Goal: Submit feedback/report problem

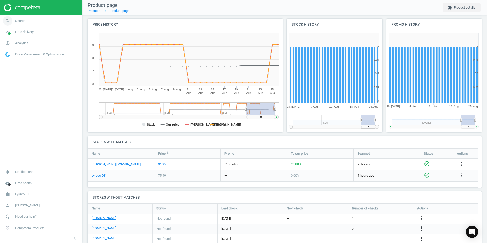
click at [21, 21] on span "Search" at bounding box center [20, 21] width 10 height 5
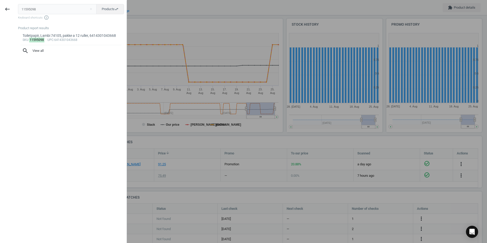
drag, startPoint x: 45, startPoint y: 9, endPoint x: 0, endPoint y: 6, distance: 45.3
click at [0, 6] on div "keyboard_backspace 11595098 close Products swap_horiz Keyboard shortcuts info_o…" at bounding box center [63, 122] width 127 height 243
type input "1597703"
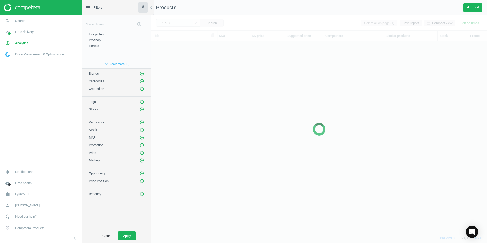
scroll to position [185, 332]
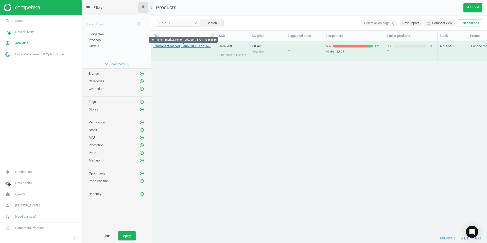
click at [190, 46] on link "Permanent marker, Penol 1000, sort, 5701113661816" at bounding box center [183, 46] width 61 height 5
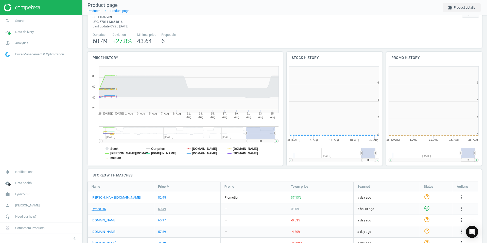
scroll to position [109, 201]
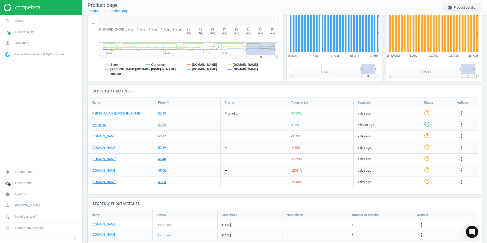
click at [460, 114] on icon "more_vert" at bounding box center [461, 113] width 6 height 6
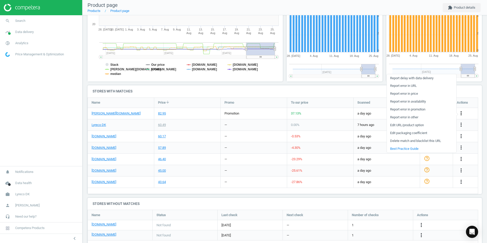
click at [460, 114] on icon "more_vert" at bounding box center [461, 113] width 6 height 6
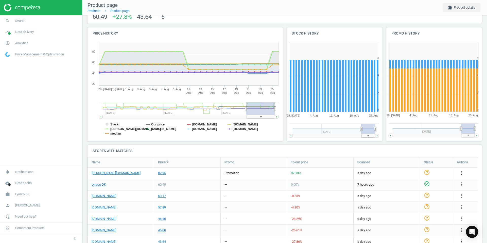
scroll to position [51, 0]
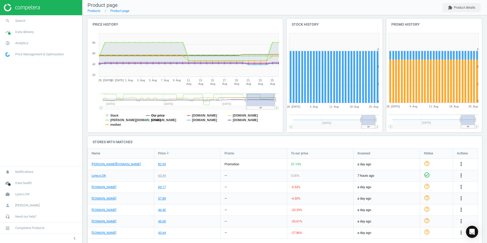
click at [154, 116] on tspan "Our price" at bounding box center [158, 116] width 14 height 4
click at [154, 119] on tspan "[DOMAIN_NAME]" at bounding box center [163, 120] width 25 height 4
click at [117, 123] on tspan "median" at bounding box center [115, 125] width 11 height 4
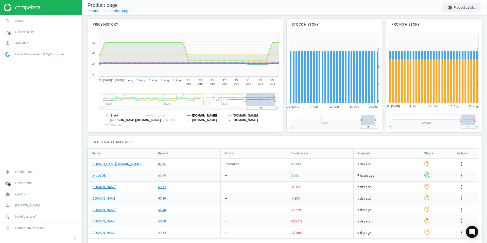
drag, startPoint x: 194, startPoint y: 114, endPoint x: 194, endPoint y: 119, distance: 4.8
click at [194, 115] on tspan "[DOMAIN_NAME]" at bounding box center [204, 116] width 25 height 4
click at [193, 119] on tspan "[DOMAIN_NAME]" at bounding box center [204, 120] width 25 height 4
click at [240, 116] on tspan "[DOMAIN_NAME]" at bounding box center [245, 116] width 25 height 4
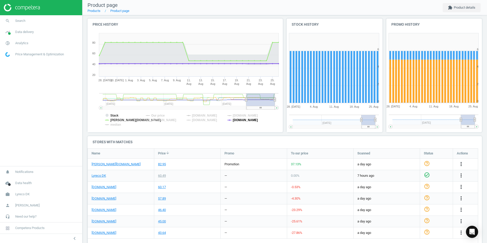
click at [239, 120] on tspan "[DOMAIN_NAME]" at bounding box center [245, 120] width 25 height 4
click at [158, 115] on tspan "Our price" at bounding box center [158, 116] width 14 height 4
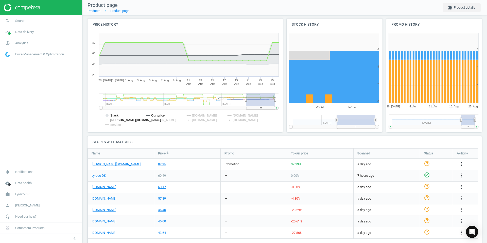
drag, startPoint x: 359, startPoint y: 120, endPoint x: 323, endPoint y: 120, distance: 36.5
click at [323, 120] on g at bounding box center [334, 122] width 90 height 14
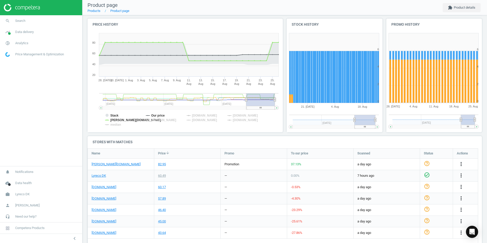
drag, startPoint x: 334, startPoint y: 120, endPoint x: 352, endPoint y: 121, distance: 18.0
click at [353, 121] on icon at bounding box center [354, 120] width 2 height 4
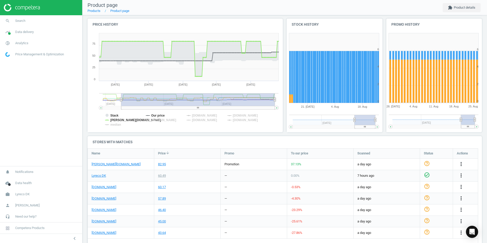
drag, startPoint x: 246, startPoint y: 101, endPoint x: 121, endPoint y: 103, distance: 124.7
click at [121, 103] on g at bounding box center [188, 101] width 179 height 16
click at [25, 21] on span "Search" at bounding box center [20, 21] width 10 height 5
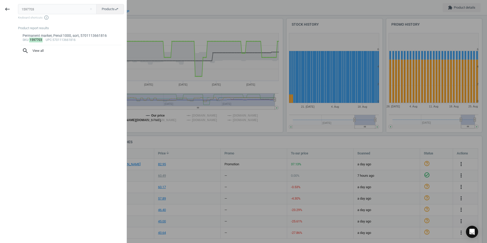
drag, startPoint x: 53, startPoint y: 12, endPoint x: 0, endPoint y: 6, distance: 53.3
click at [0, 6] on div "keyboard_backspace 1597703 close Products swap_horiz Keyboard shortcuts info_ou…" at bounding box center [63, 122] width 127 height 243
type input "1258688"
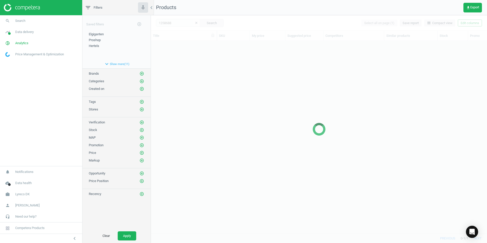
scroll to position [185, 332]
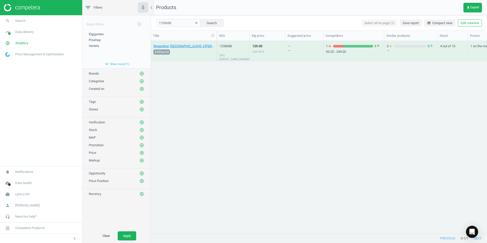
click at [189, 43] on div "Ringordner, [GEOGRAPHIC_DATA], 4 [PERSON_NAME], A3, tværformat, sort, [CREDIT_C…" at bounding box center [183, 50] width 61 height 19
click at [188, 46] on link "Ringordner, [GEOGRAPHIC_DATA], 4 [PERSON_NAME], A3, tværformat, sort, [CREDIT_C…" at bounding box center [183, 46] width 61 height 5
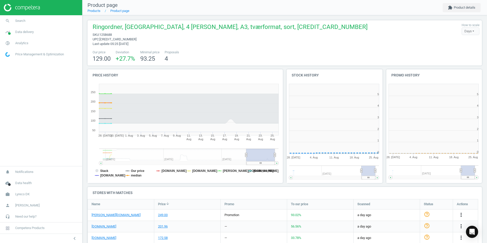
scroll to position [3, 3]
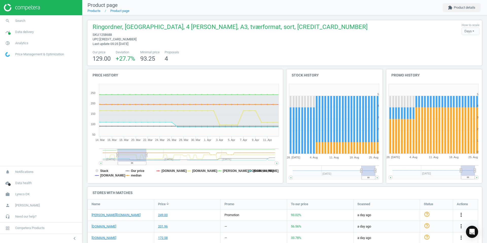
drag, startPoint x: 247, startPoint y: 155, endPoint x: 135, endPoint y: 150, distance: 112.2
click at [120, 147] on icon "Created with Highstock 6.2.0 Stack Our price [DOMAIN_NAME] [DOMAIN_NAME] [DOMAI…" at bounding box center [183, 131] width 193 height 101
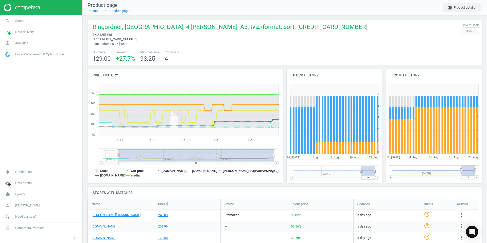
drag, startPoint x: 147, startPoint y: 154, endPoint x: 298, endPoint y: 159, distance: 150.9
click at [298, 159] on div "Price history Created with Highstock 6.2.0 Stack Our price [DOMAIN_NAME] [DOMAI…" at bounding box center [285, 127] width 398 height 117
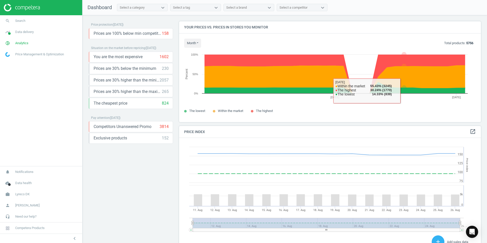
scroll to position [124, 306]
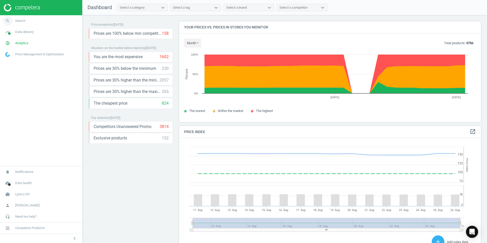
click at [21, 20] on span "Search" at bounding box center [20, 21] width 10 height 5
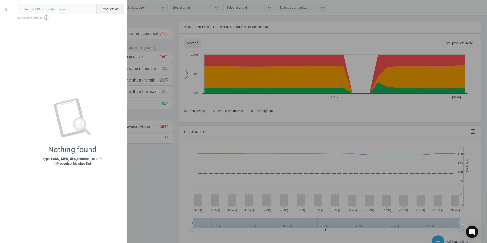
click at [36, 8] on input "text" at bounding box center [57, 9] width 79 height 10
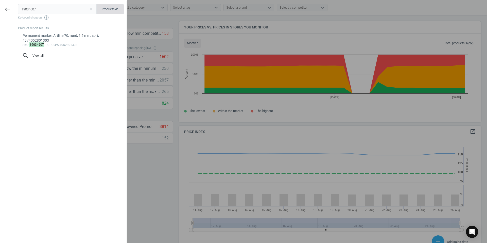
type input "19034607"
click at [101, 8] on button "Products swap_horiz" at bounding box center [110, 9] width 28 height 10
click at [41, 39] on div "Permanent marker, Artline 70, rund, 1,5 mm, sort, 4974052801303" at bounding box center [71, 38] width 97 height 10
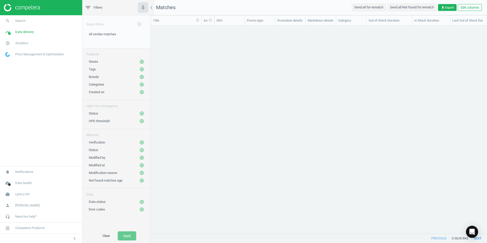
scroll to position [200, 332]
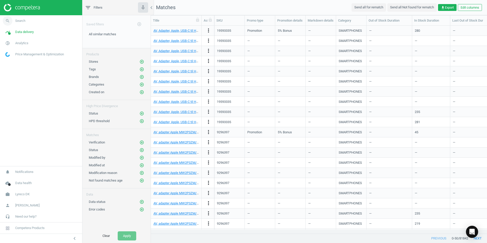
click at [20, 23] on span "Search" at bounding box center [20, 21] width 10 height 5
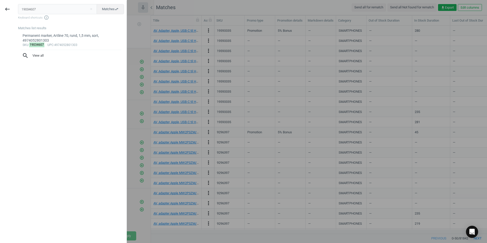
click at [36, 7] on input "19034607" at bounding box center [57, 9] width 79 height 10
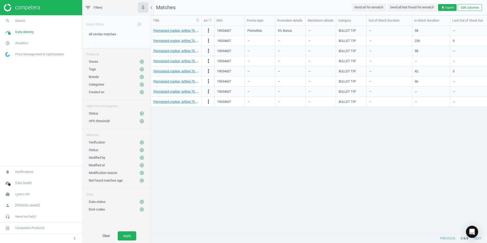
click at [26, 6] on img at bounding box center [22, 8] width 36 height 8
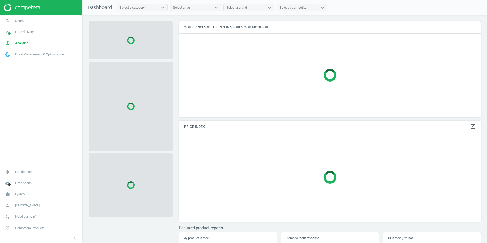
scroll to position [103, 306]
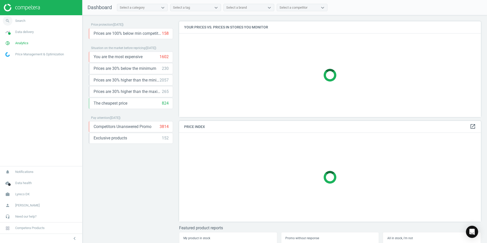
click at [21, 22] on span "Search" at bounding box center [20, 21] width 10 height 5
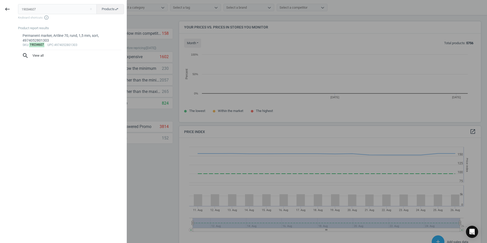
scroll to position [124, 306]
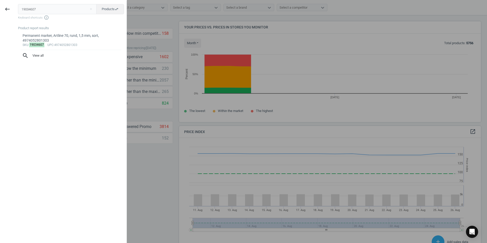
type input "19034607"
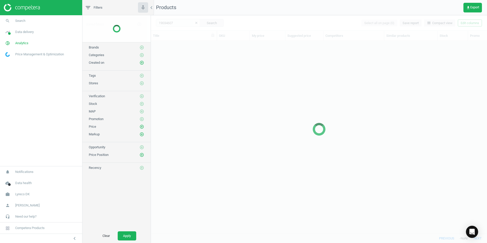
scroll to position [185, 332]
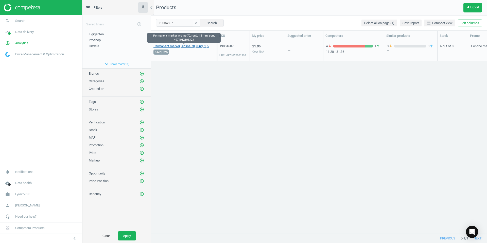
click at [175, 47] on link "Permanent marker, Artline 70, rund, 1,5 mm, sort, 4974052801303" at bounding box center [183, 46] width 61 height 5
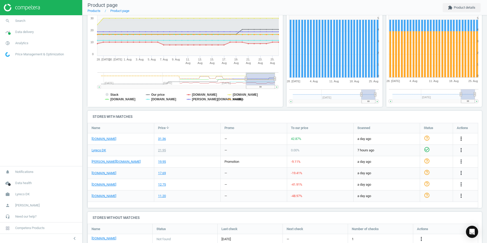
click at [459, 137] on icon "more_vert" at bounding box center [461, 138] width 6 height 6
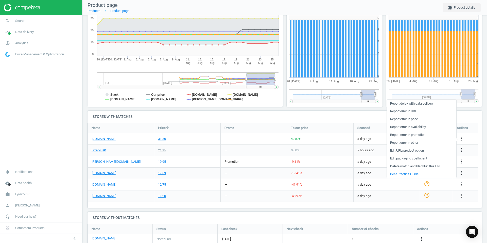
click at [405, 111] on link "Report error in URL" at bounding box center [420, 111] width 69 height 8
